Goal: Find specific page/section: Find specific page/section

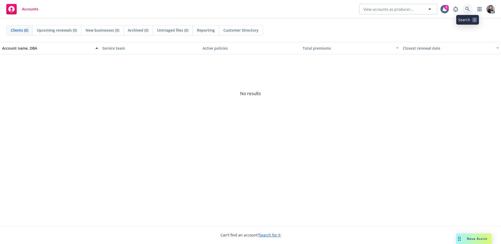
click at [466, 9] on icon at bounding box center [467, 9] width 5 height 5
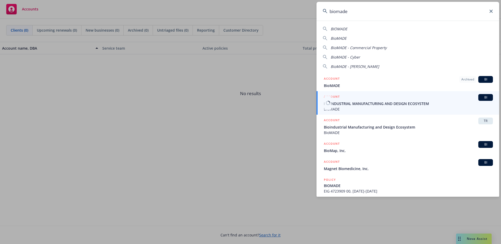
type input "biomade"
click at [393, 99] on div "ACCOUNT BI" at bounding box center [408, 97] width 169 height 7
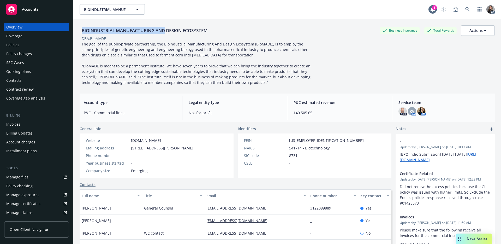
drag, startPoint x: 93, startPoint y: 29, endPoint x: 166, endPoint y: 27, distance: 72.8
click at [166, 27] on div "BIOINDUSTRIAL MANUFACTURING AND DESIGN ECOSYSTEM" at bounding box center [145, 30] width 130 height 7
copy div "BIOINDUSTRIAL MANUFACTURING AND"
